Goal: Task Accomplishment & Management: Manage account settings

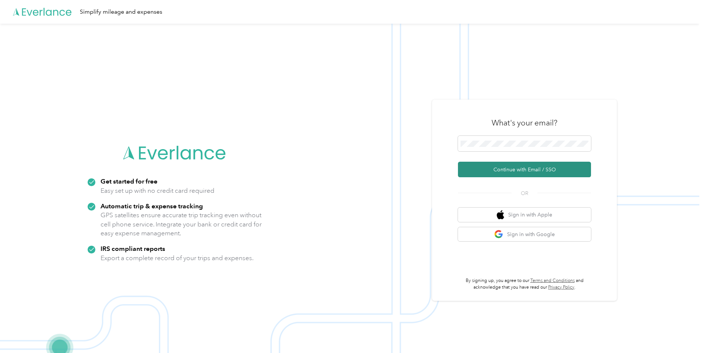
click at [520, 171] on button "Continue with Email / SSO" at bounding box center [524, 170] width 133 height 16
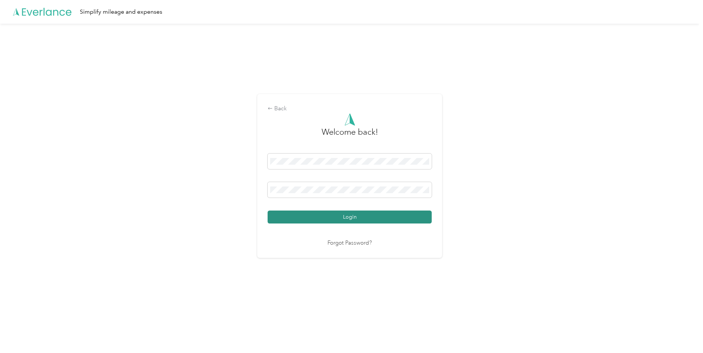
click at [374, 215] on button "Login" at bounding box center [350, 216] width 164 height 13
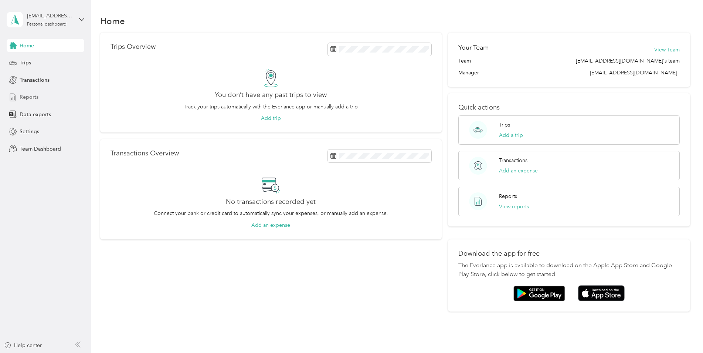
click at [31, 98] on span "Reports" at bounding box center [29, 97] width 19 height 8
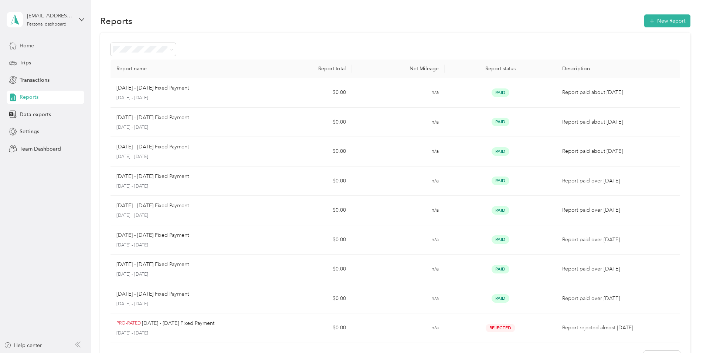
click at [32, 43] on span "Home" at bounding box center [27, 46] width 14 height 8
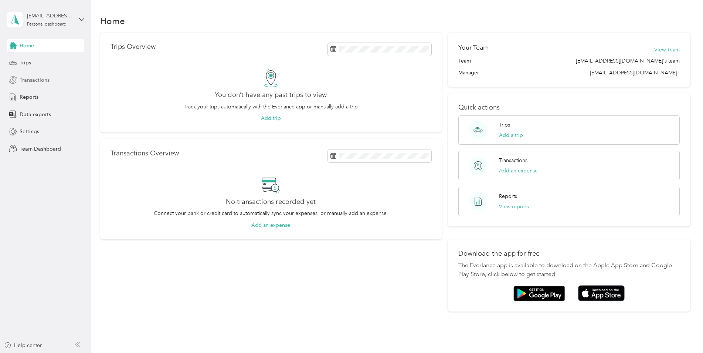
click at [34, 79] on span "Transactions" at bounding box center [35, 80] width 30 height 8
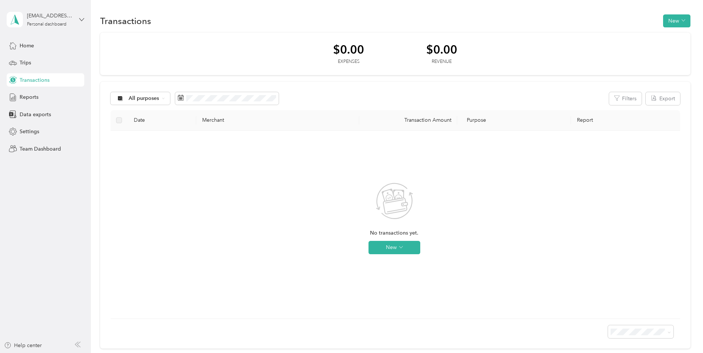
click at [82, 18] on icon at bounding box center [81, 19] width 5 height 5
click at [45, 62] on div "Team dashboard" at bounding box center [33, 61] width 40 height 8
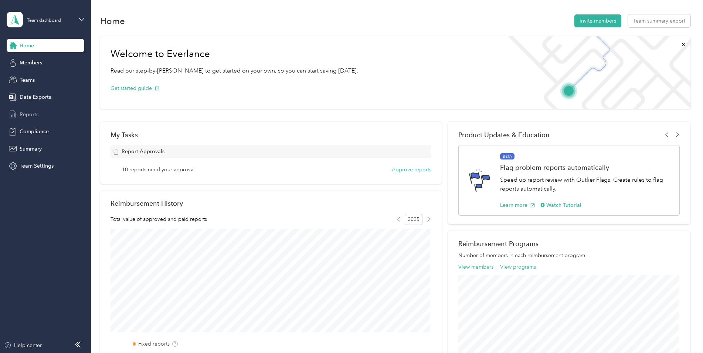
click at [30, 113] on span "Reports" at bounding box center [29, 115] width 19 height 8
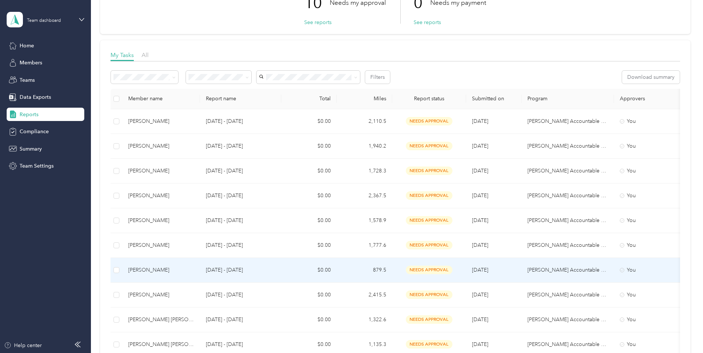
scroll to position [62, 0]
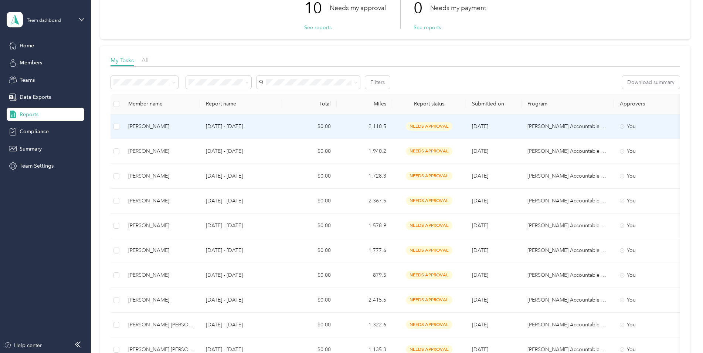
click at [138, 125] on div "[PERSON_NAME]" at bounding box center [161, 126] width 66 height 8
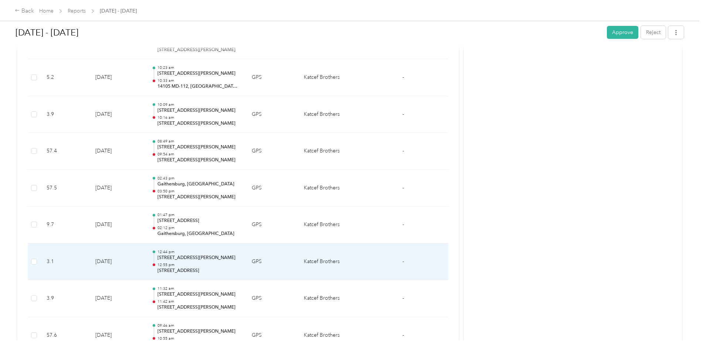
scroll to position [2583, 0]
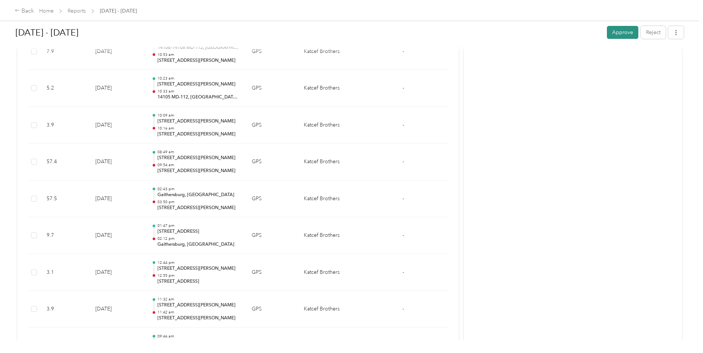
click at [620, 34] on button "Approve" at bounding box center [622, 32] width 31 height 13
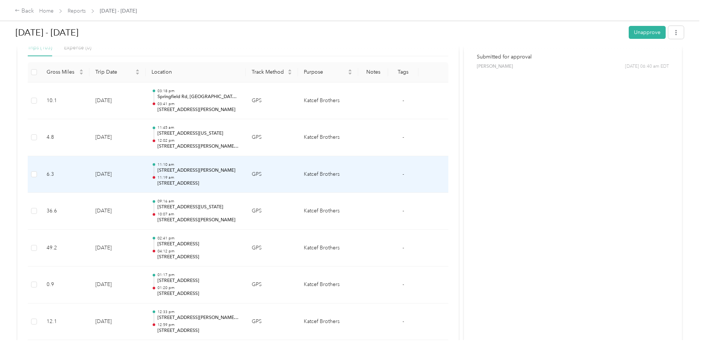
scroll to position [0, 0]
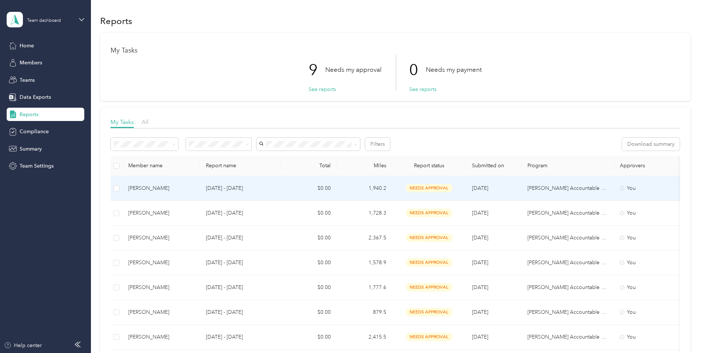
click at [141, 188] on div "[PERSON_NAME]" at bounding box center [161, 188] width 66 height 8
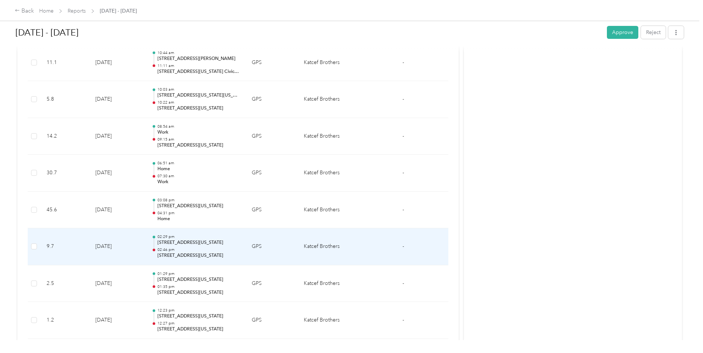
scroll to position [1971, 0]
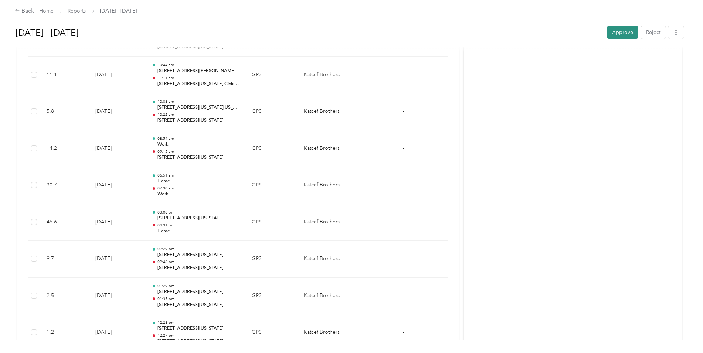
click at [619, 31] on button "Approve" at bounding box center [622, 32] width 31 height 13
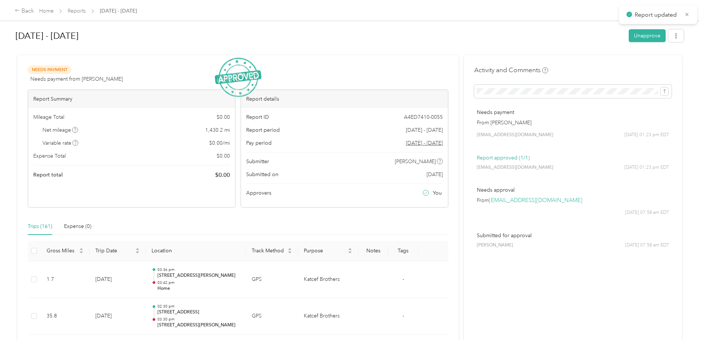
scroll to position [0, 0]
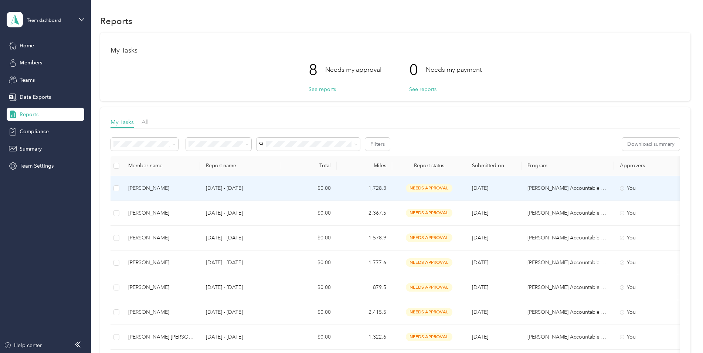
click at [149, 188] on div "[PERSON_NAME]" at bounding box center [161, 188] width 66 height 8
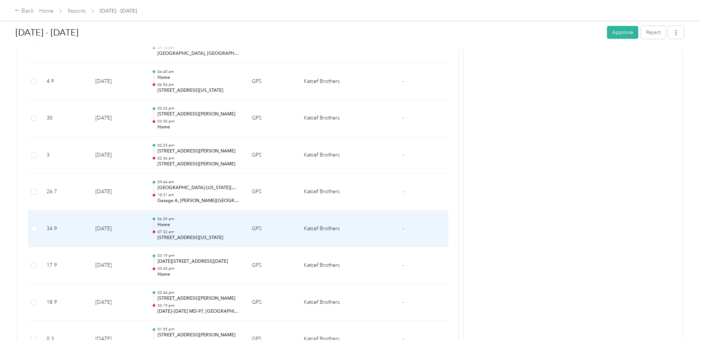
scroll to position [1010, 0]
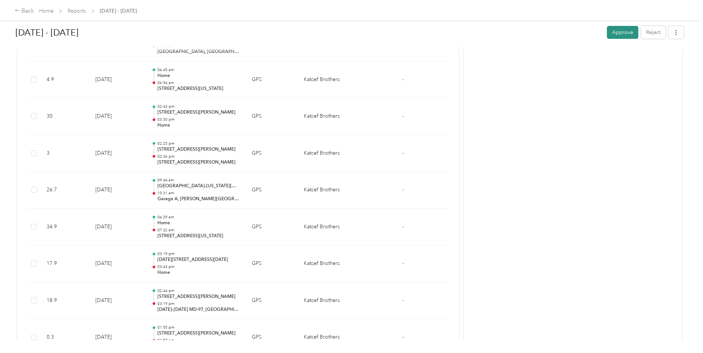
click at [621, 33] on button "Approve" at bounding box center [622, 32] width 31 height 13
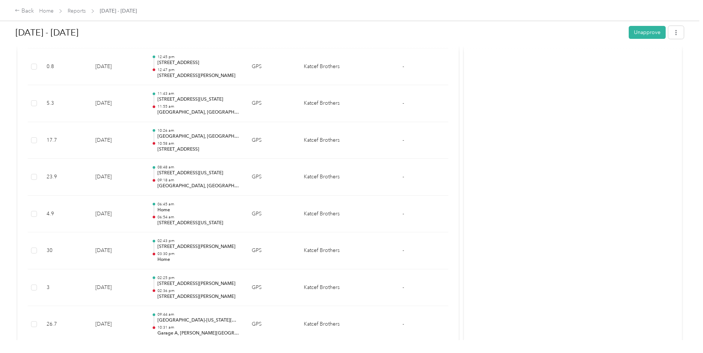
scroll to position [875, 0]
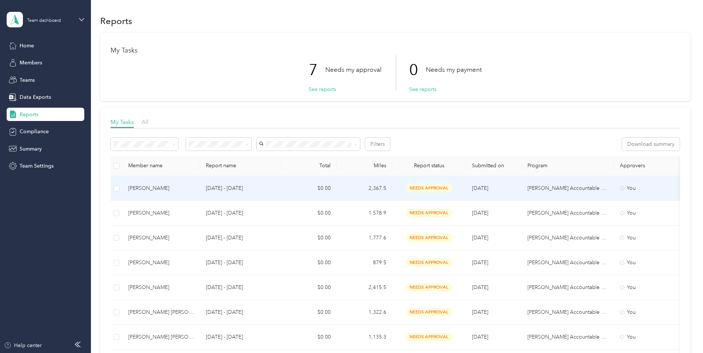
click at [133, 189] on div "[PERSON_NAME]" at bounding box center [161, 188] width 66 height 8
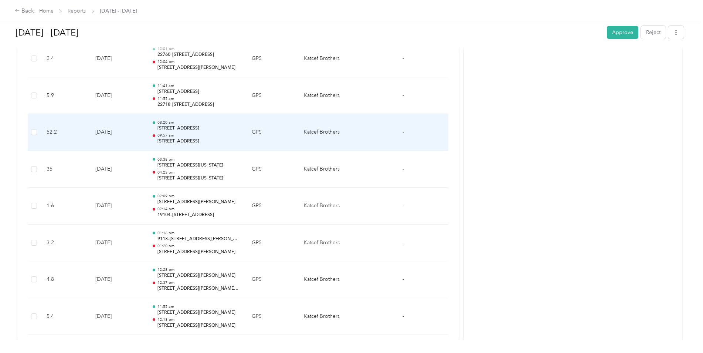
scroll to position [1146, 0]
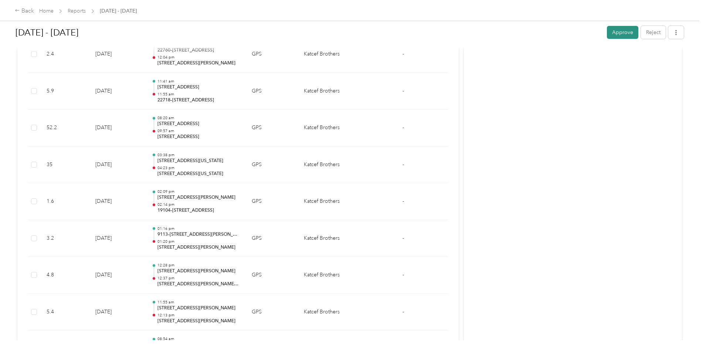
click at [626, 34] on button "Approve" at bounding box center [622, 32] width 31 height 13
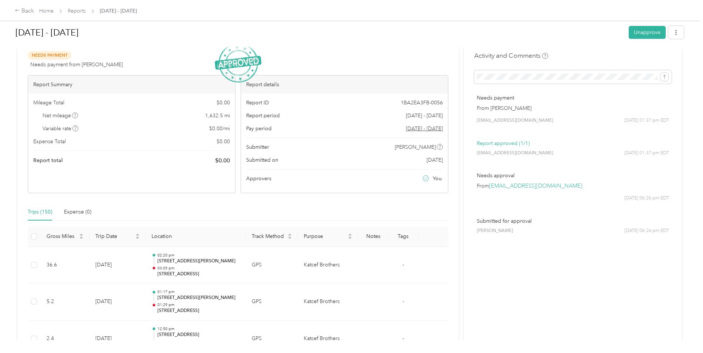
scroll to position [0, 0]
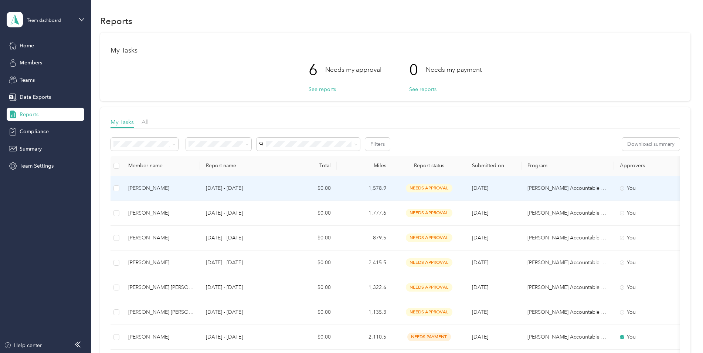
click at [162, 188] on div "[PERSON_NAME]" at bounding box center [161, 188] width 66 height 8
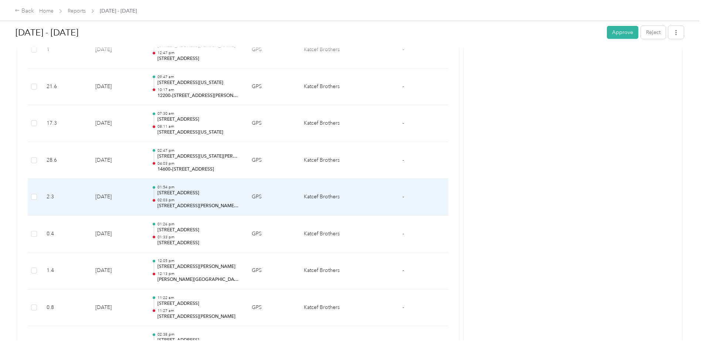
scroll to position [2045, 0]
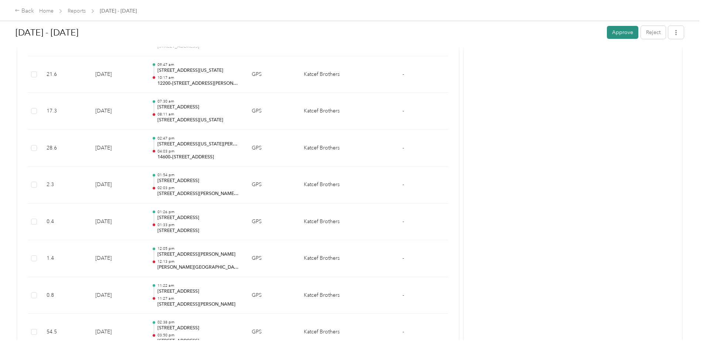
click at [628, 29] on button "Approve" at bounding box center [622, 32] width 31 height 13
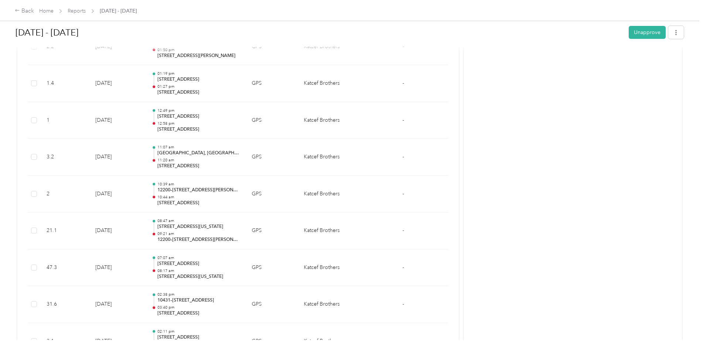
scroll to position [0, 0]
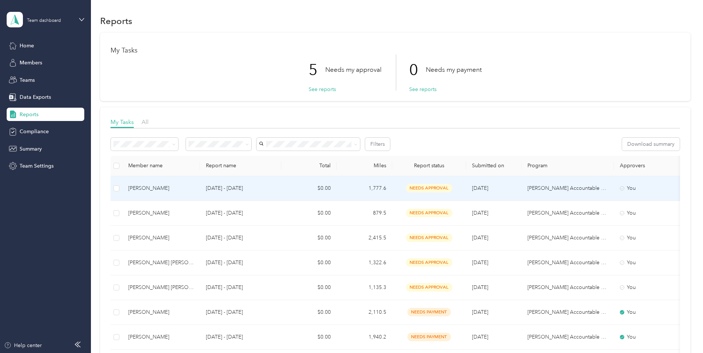
click at [154, 187] on div "[PERSON_NAME]" at bounding box center [161, 188] width 66 height 8
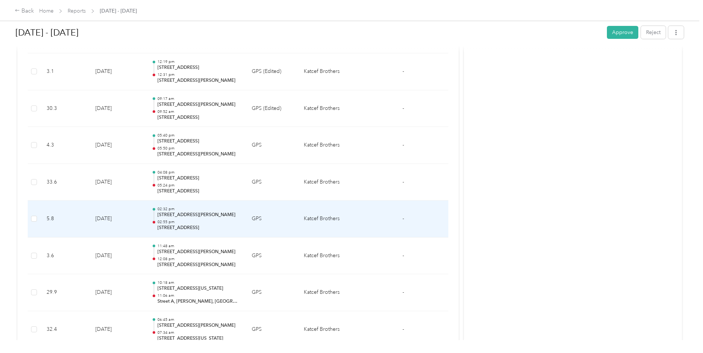
scroll to position [1060, 0]
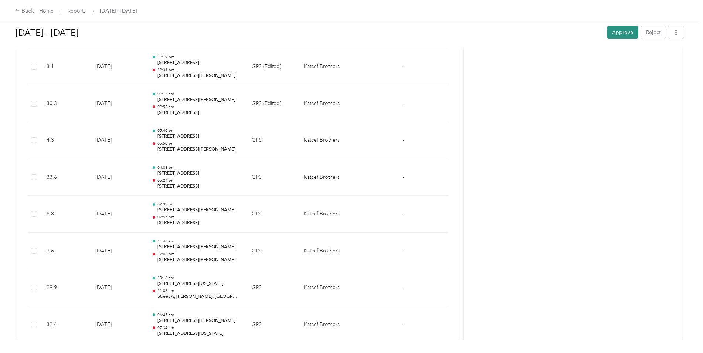
click at [615, 28] on button "Approve" at bounding box center [622, 32] width 31 height 13
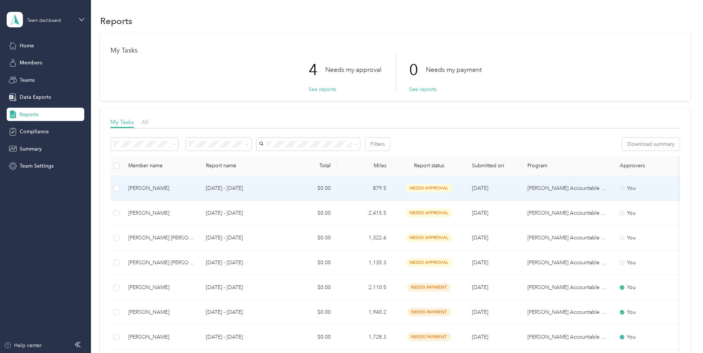
click at [153, 187] on div "[PERSON_NAME]" at bounding box center [161, 188] width 66 height 8
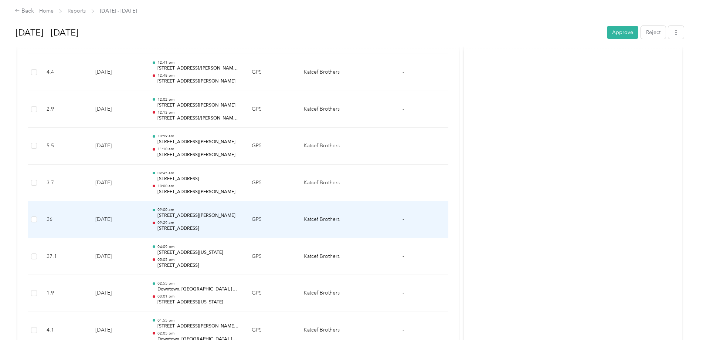
scroll to position [690, 0]
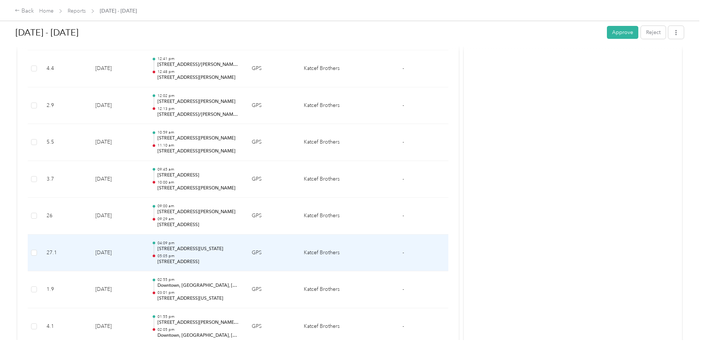
click at [169, 261] on p "[STREET_ADDRESS]" at bounding box center [198, 261] width 82 height 7
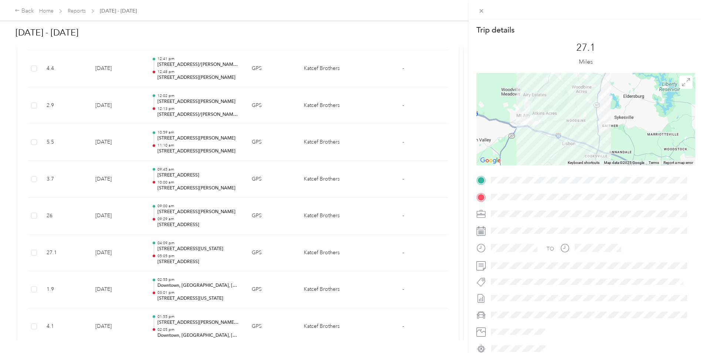
drag, startPoint x: 618, startPoint y: 91, endPoint x: 552, endPoint y: 123, distance: 73.6
click at [616, 120] on div at bounding box center [585, 119] width 219 height 92
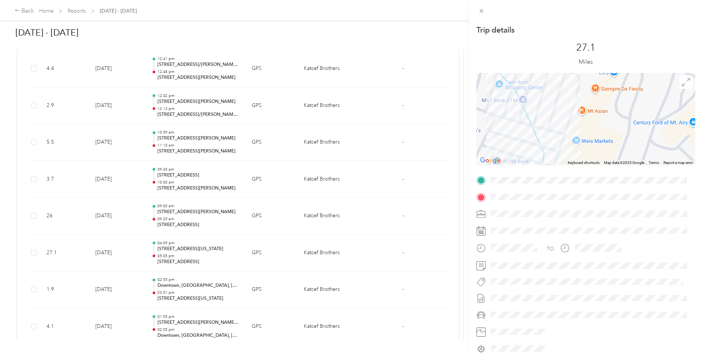
drag, startPoint x: 515, startPoint y: 109, endPoint x: 609, endPoint y: 118, distance: 94.4
click at [609, 118] on div at bounding box center [585, 119] width 219 height 92
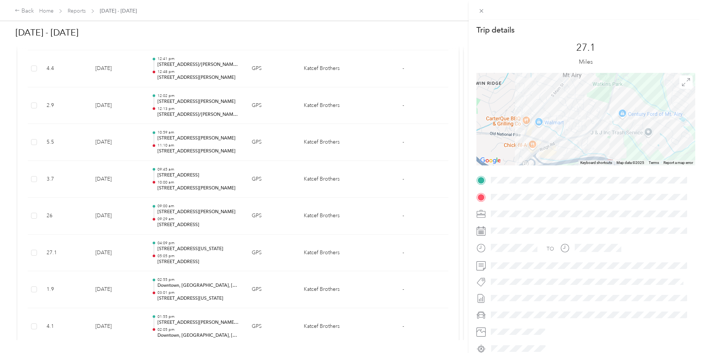
click at [201, 285] on div "Trip details This trip cannot be edited because it is either under review, appr…" at bounding box center [351, 176] width 703 height 353
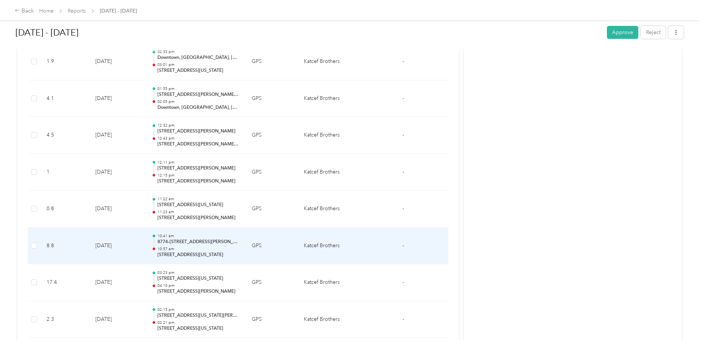
scroll to position [924, 0]
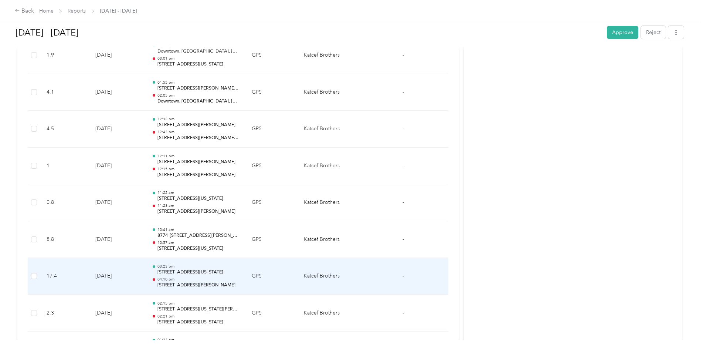
click at [201, 282] on p "[STREET_ADDRESS][PERSON_NAME]" at bounding box center [198, 285] width 82 height 7
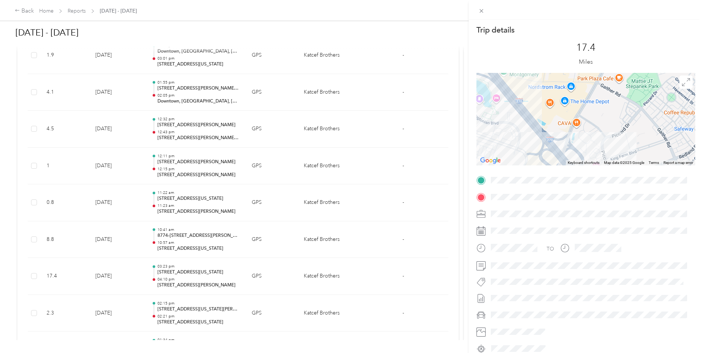
drag, startPoint x: 565, startPoint y: 102, endPoint x: 630, endPoint y: 166, distance: 91.2
click at [630, 166] on div "Trip details This trip cannot be edited because it is either under review, appr…" at bounding box center [585, 189] width 219 height 329
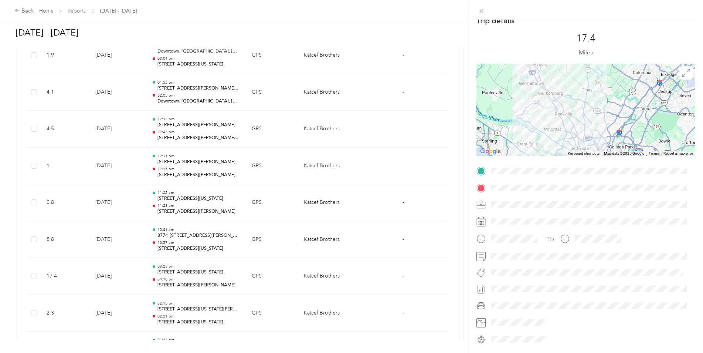
scroll to position [0, 0]
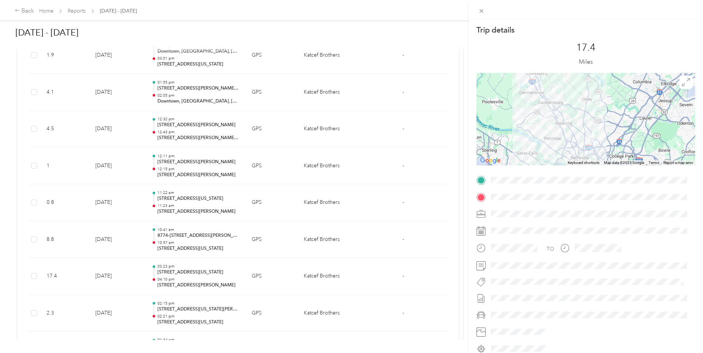
click at [440, 108] on div "Trip details This trip cannot be edited because it is either under review, appr…" at bounding box center [351, 176] width 703 height 353
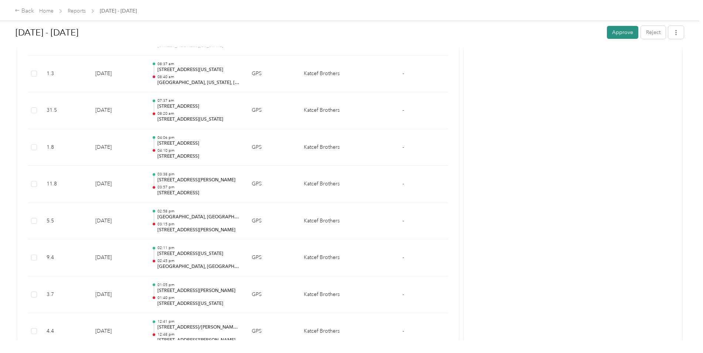
scroll to position [185, 0]
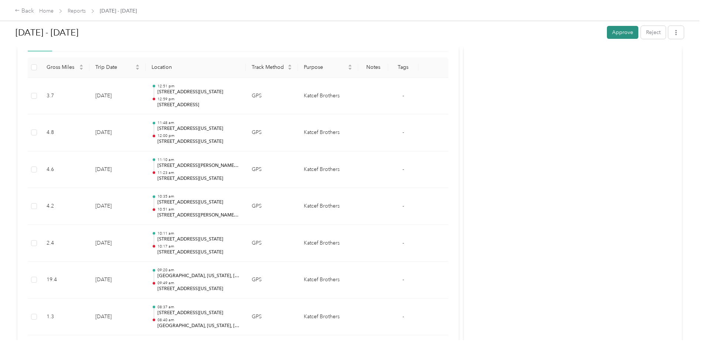
click at [625, 33] on button "Approve" at bounding box center [622, 32] width 31 height 13
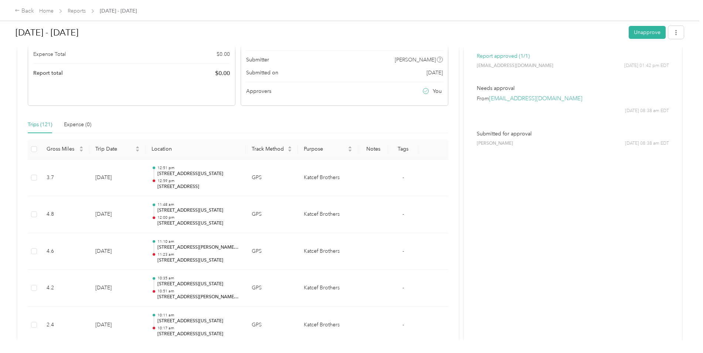
scroll to position [86, 0]
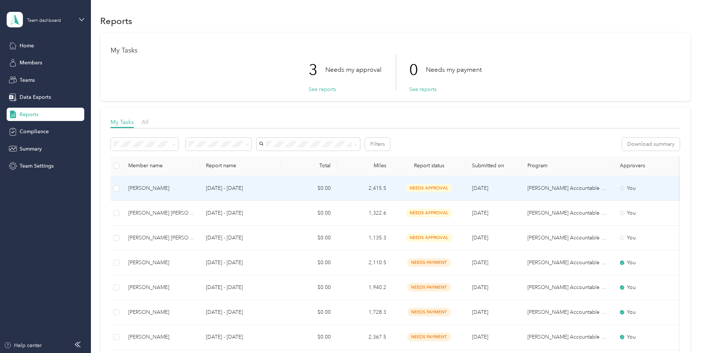
click at [153, 189] on div "[PERSON_NAME]" at bounding box center [161, 188] width 66 height 8
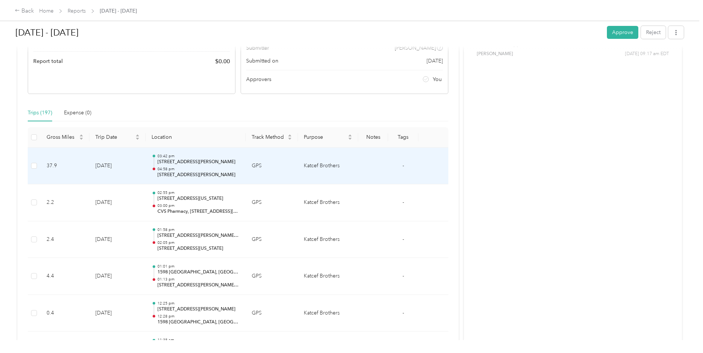
scroll to position [123, 0]
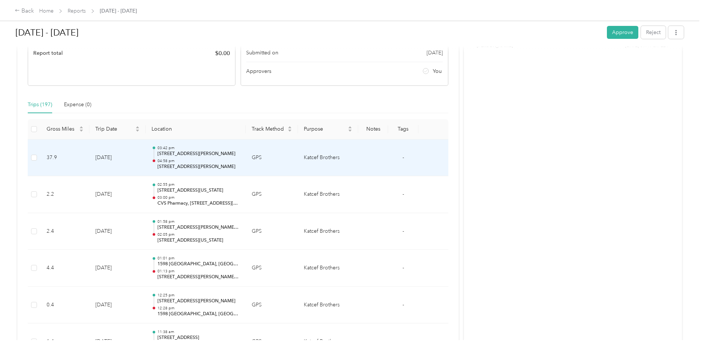
click at [220, 166] on p "[STREET_ADDRESS][PERSON_NAME]" at bounding box center [198, 166] width 82 height 7
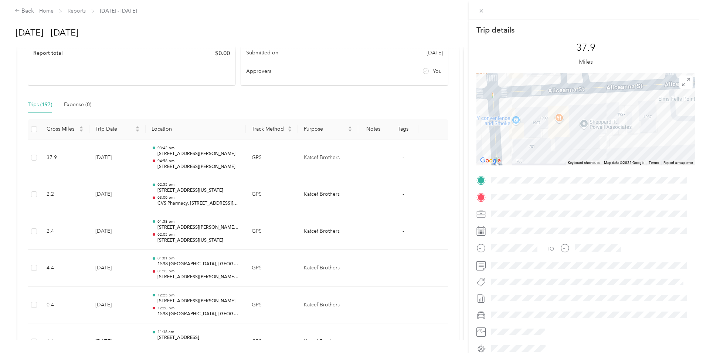
drag, startPoint x: 517, startPoint y: 133, endPoint x: 582, endPoint y: 74, distance: 87.9
click at [582, 74] on div at bounding box center [585, 119] width 219 height 92
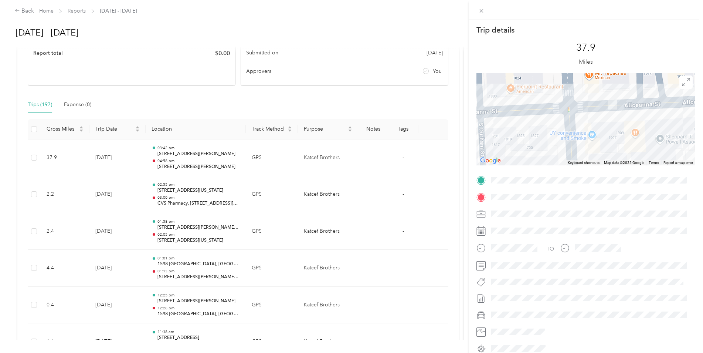
drag, startPoint x: 553, startPoint y: 134, endPoint x: 630, endPoint y: 149, distance: 78.3
click at [630, 149] on div at bounding box center [585, 119] width 219 height 92
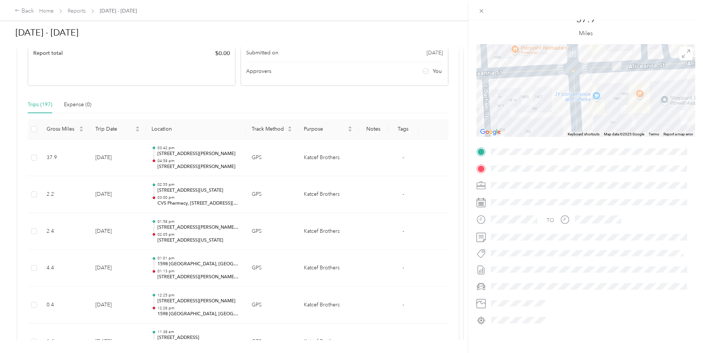
scroll to position [34, 0]
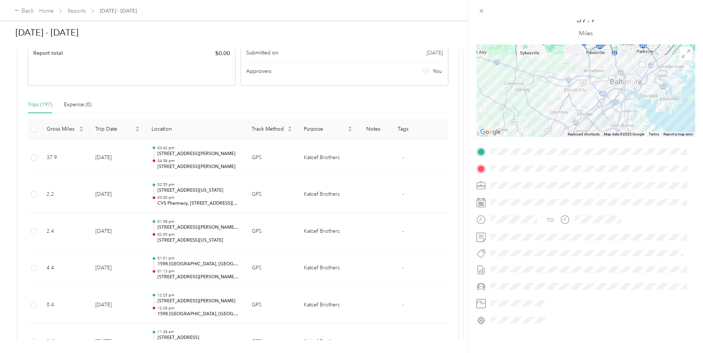
click at [246, 177] on div "Trip details This trip cannot be edited because it is either under review, appr…" at bounding box center [351, 176] width 703 height 353
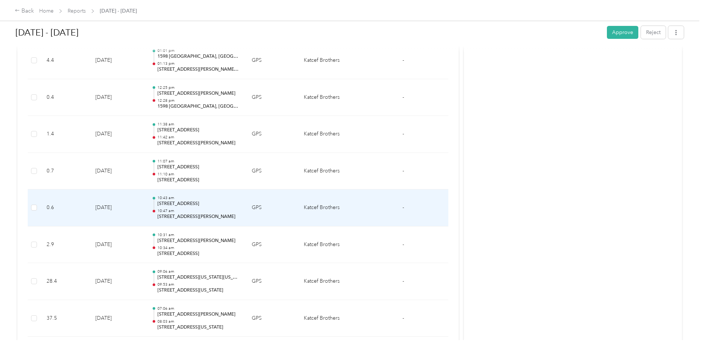
scroll to position [333, 0]
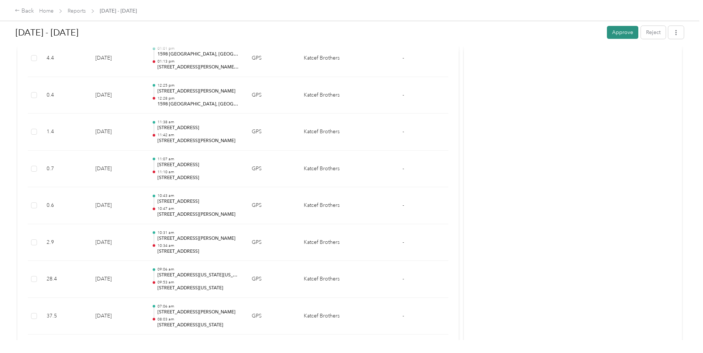
click at [618, 33] on button "Approve" at bounding box center [622, 32] width 31 height 13
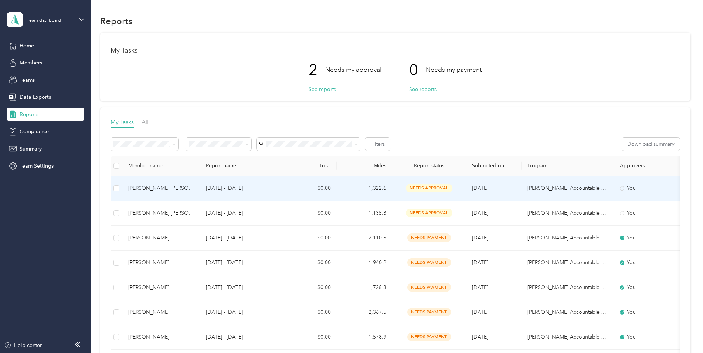
click at [156, 186] on div "[PERSON_NAME] [PERSON_NAME]" at bounding box center [161, 188] width 66 height 8
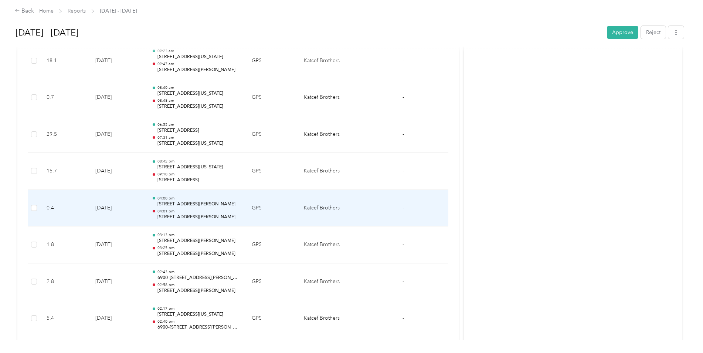
scroll to position [444, 0]
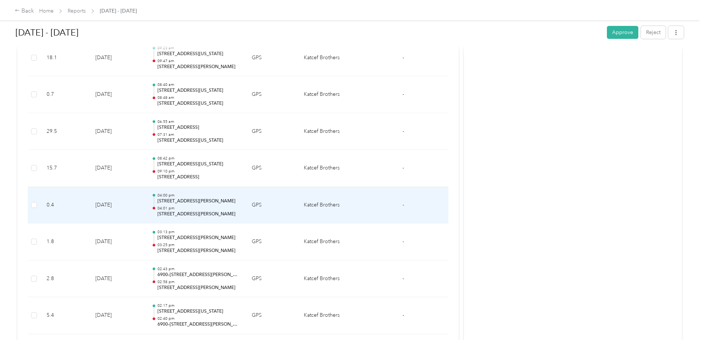
click at [222, 215] on p "[STREET_ADDRESS][PERSON_NAME]" at bounding box center [198, 214] width 82 height 7
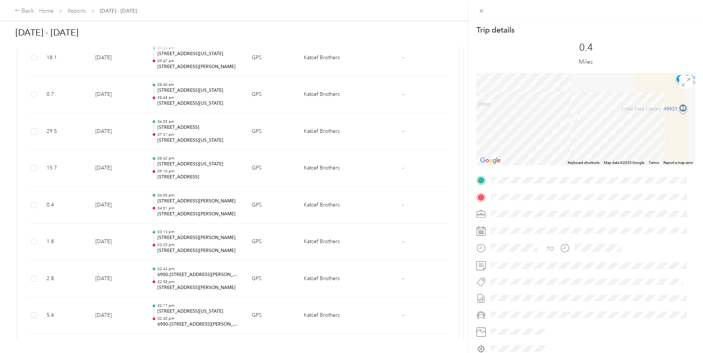
click at [380, 235] on div "Trip details This trip cannot be edited because it is either under review, appr…" at bounding box center [351, 176] width 703 height 353
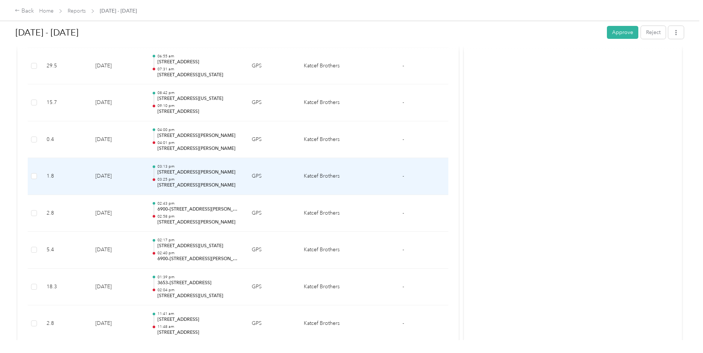
scroll to position [530, 0]
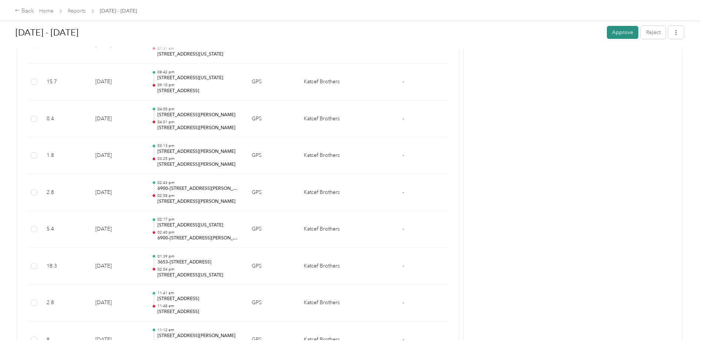
click at [621, 30] on button "Approve" at bounding box center [622, 32] width 31 height 13
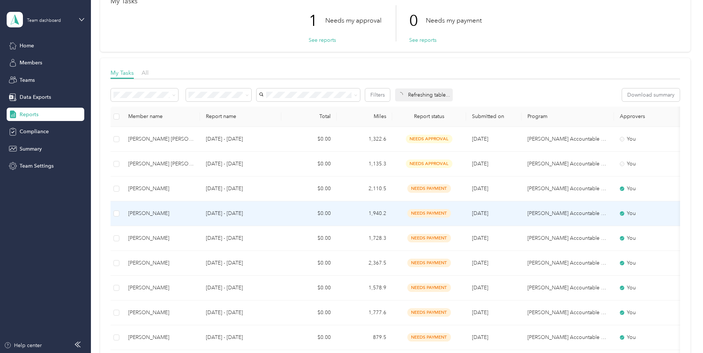
scroll to position [37, 0]
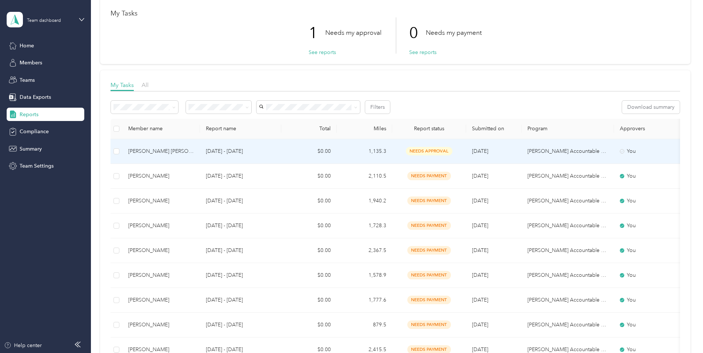
click at [146, 149] on div "[PERSON_NAME] [PERSON_NAME]" at bounding box center [161, 151] width 66 height 8
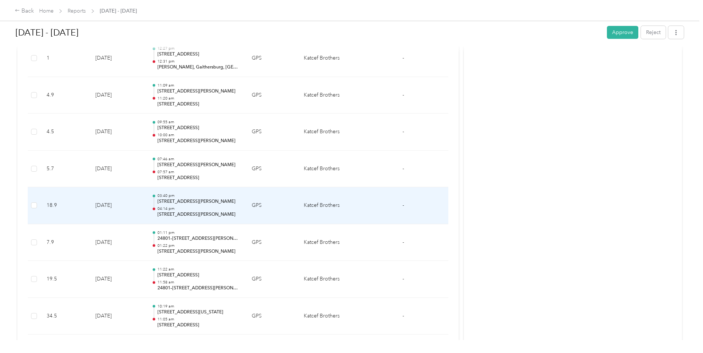
scroll to position [345, 0]
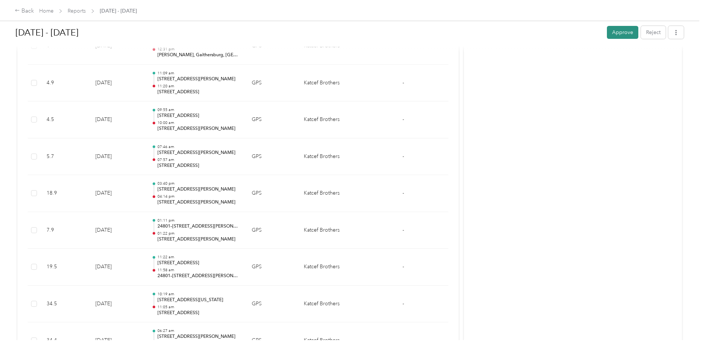
click at [618, 34] on button "Approve" at bounding box center [622, 32] width 31 height 13
